Goal: Navigation & Orientation: Find specific page/section

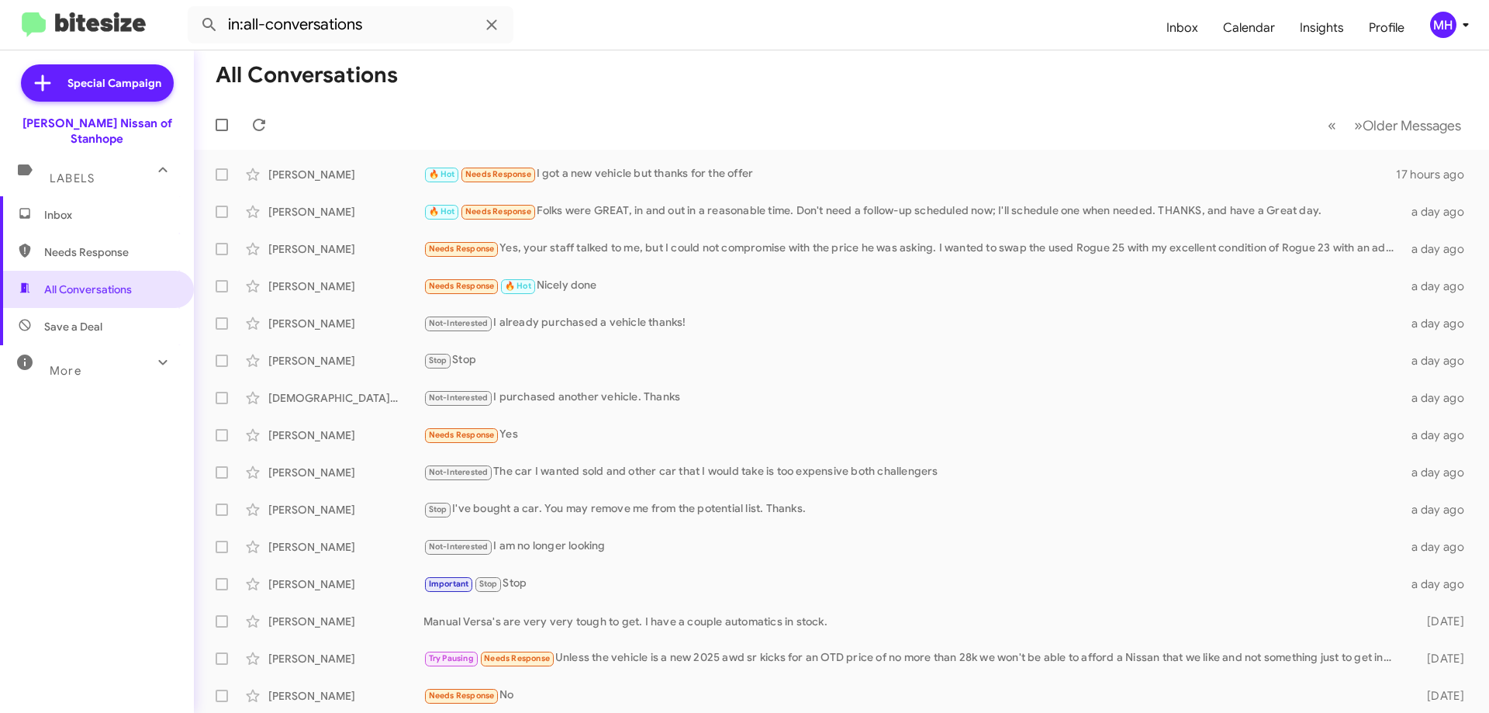
click at [82, 207] on span "Inbox" at bounding box center [110, 215] width 132 height 16
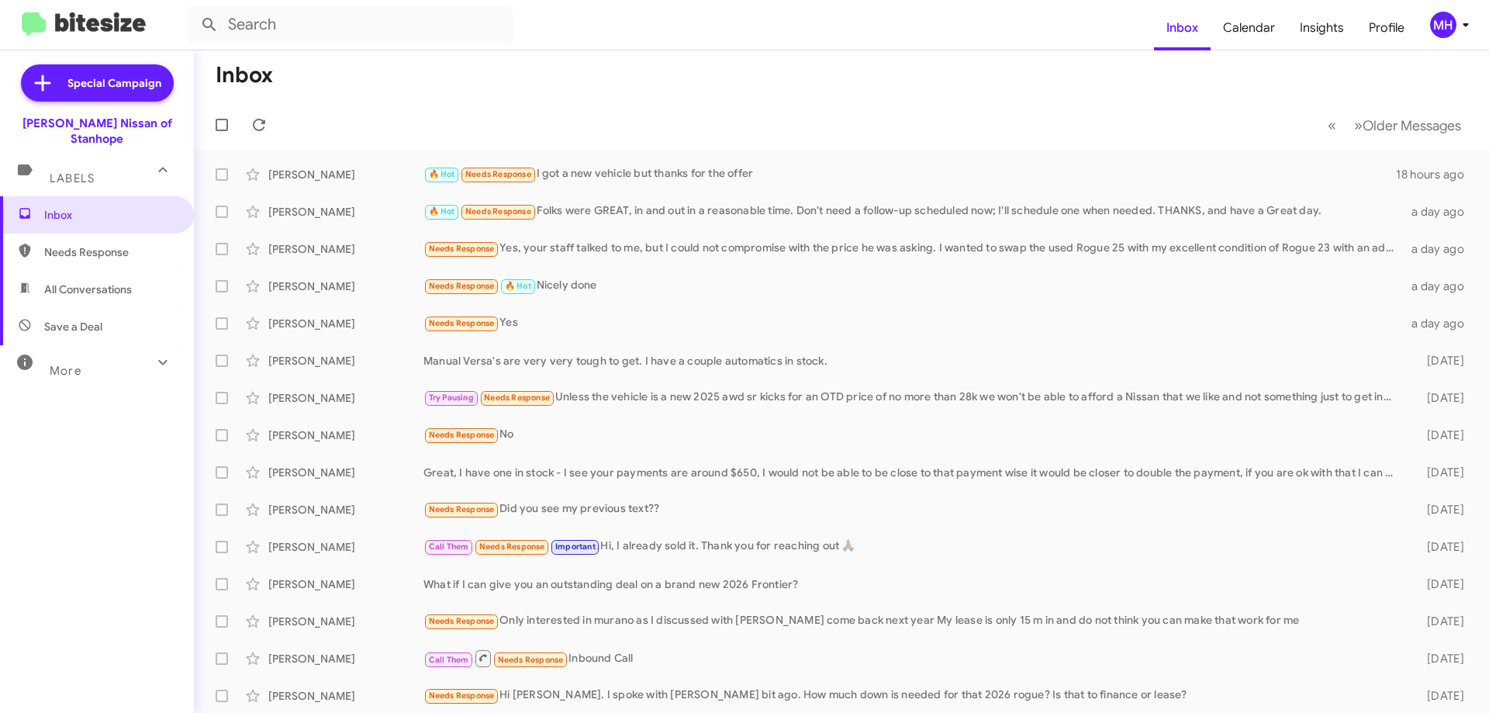
click at [75, 282] on span "All Conversations" at bounding box center [88, 290] width 88 height 16
type input "in:all-conversations"
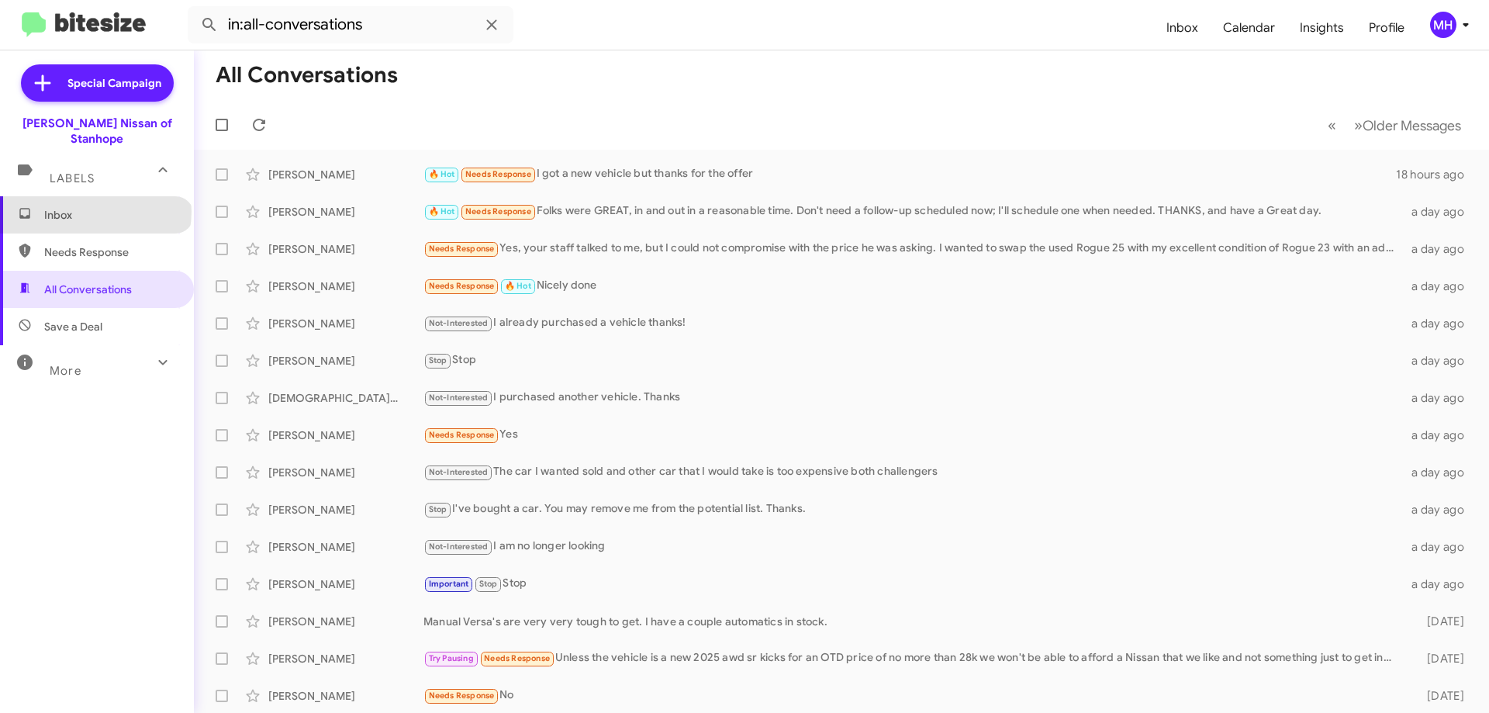
click at [95, 207] on span "Inbox" at bounding box center [110, 215] width 132 height 16
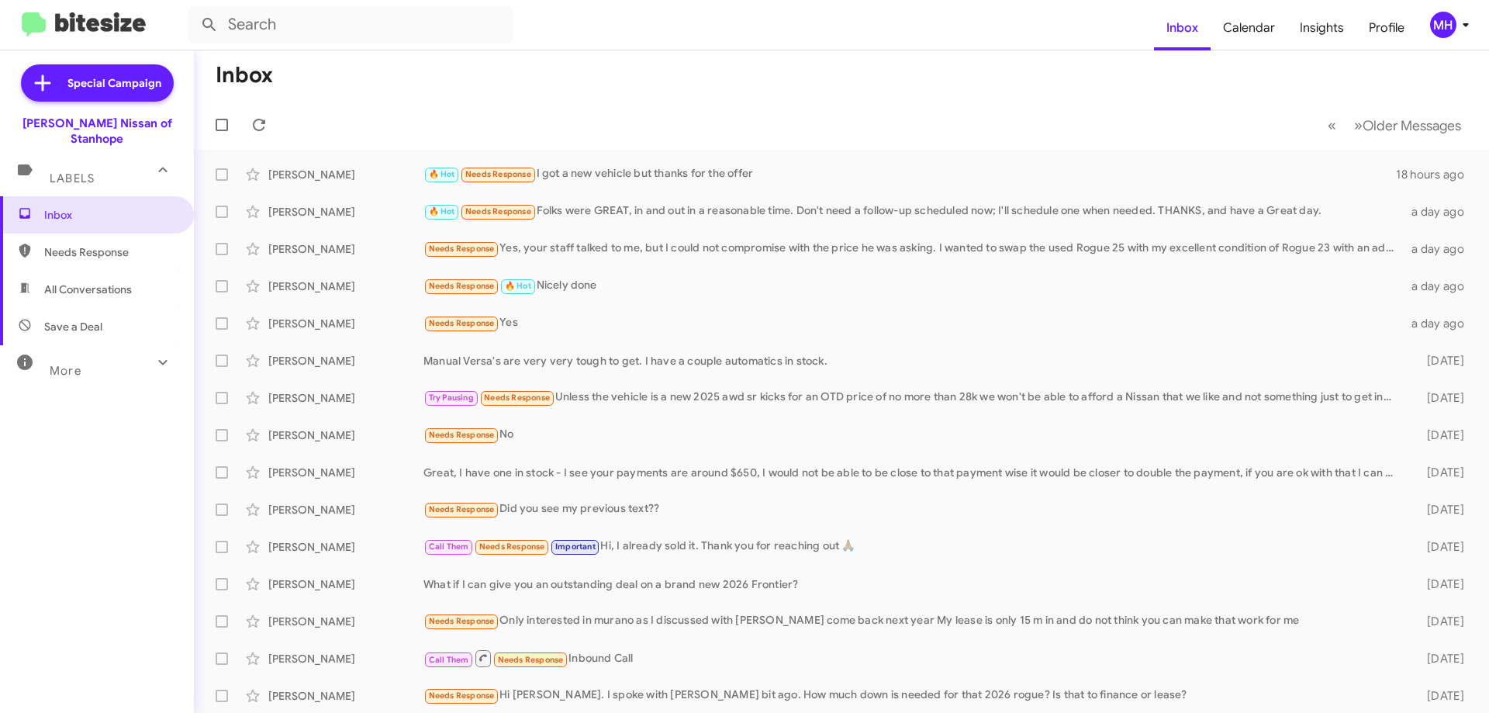
click at [83, 282] on span "All Conversations" at bounding box center [88, 290] width 88 height 16
type input "in:all-conversations"
